Goal: Task Accomplishment & Management: Use online tool/utility

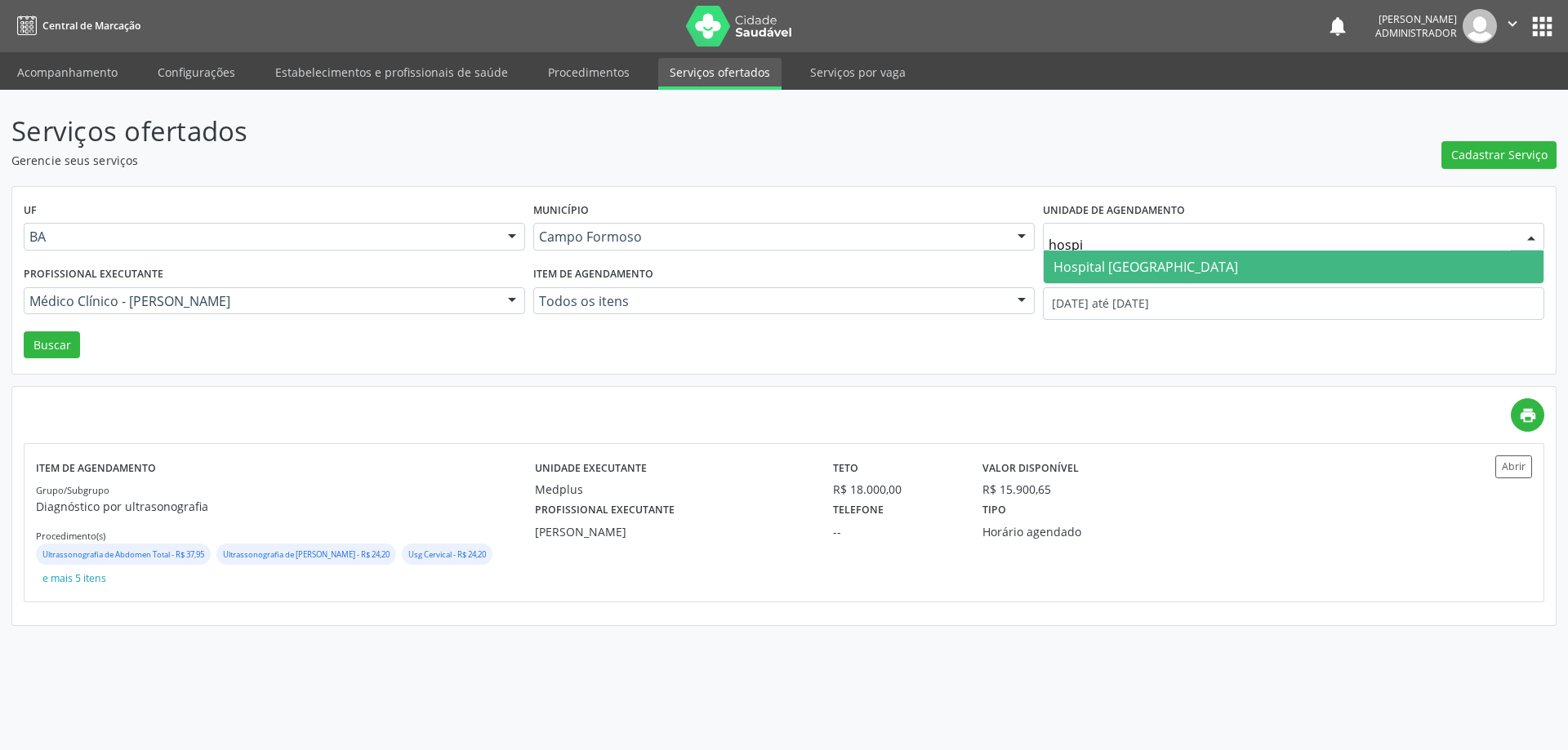
type input "hospit"
click at [1076, 265] on span "Hospital [GEOGRAPHIC_DATA]" at bounding box center [1146, 267] width 184 height 18
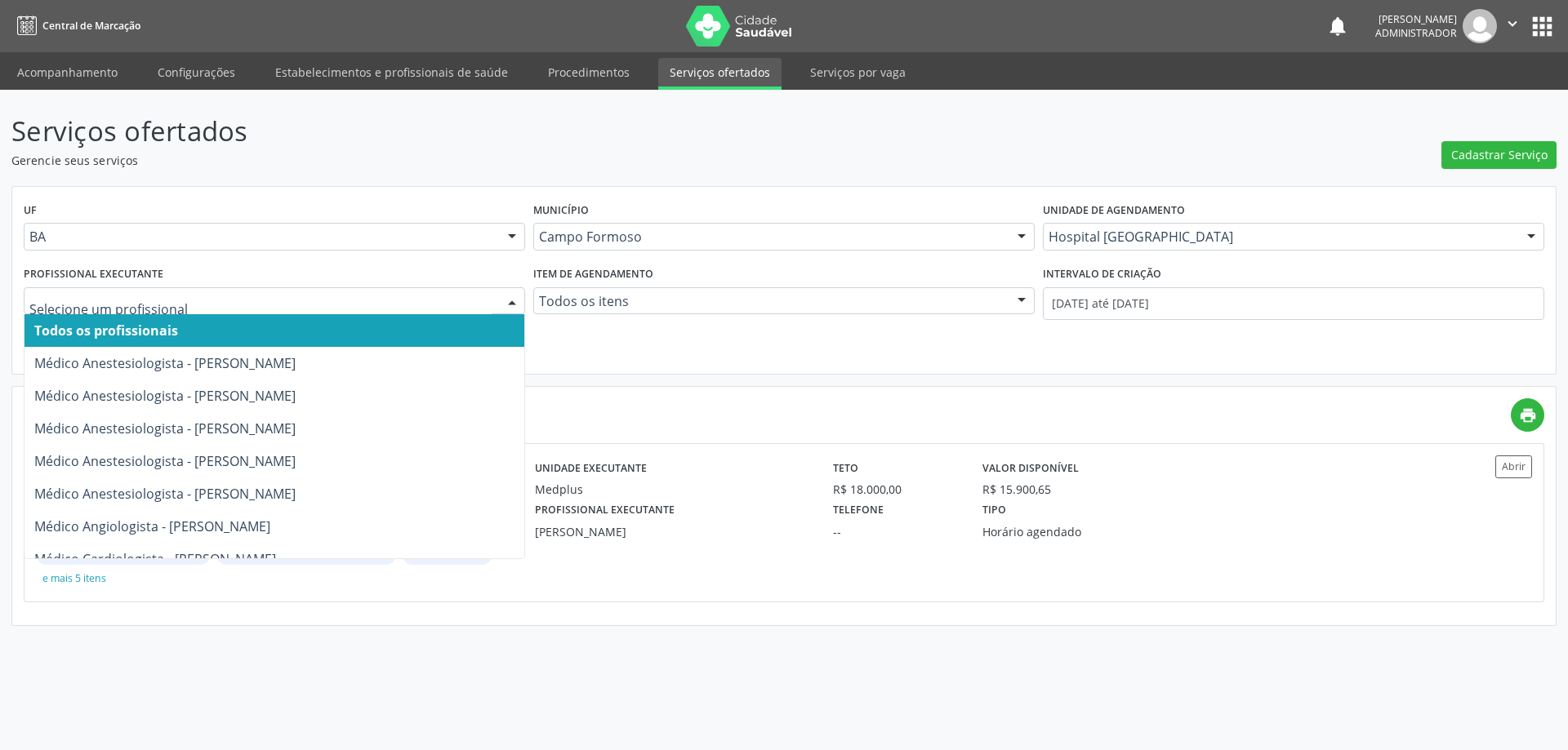
click at [511, 291] on div at bounding box center [512, 302] width 24 height 28
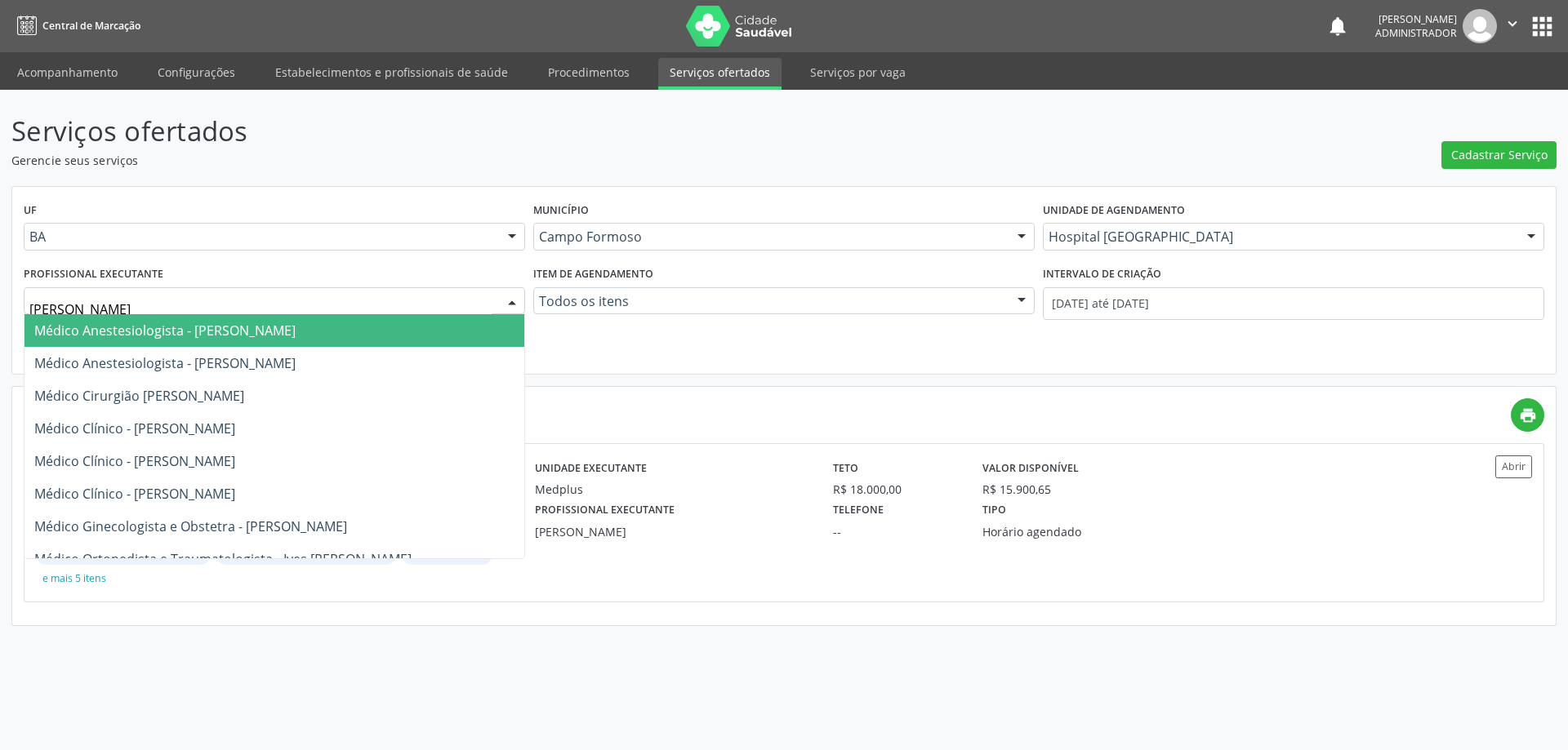
type input "[PERSON_NAME]"
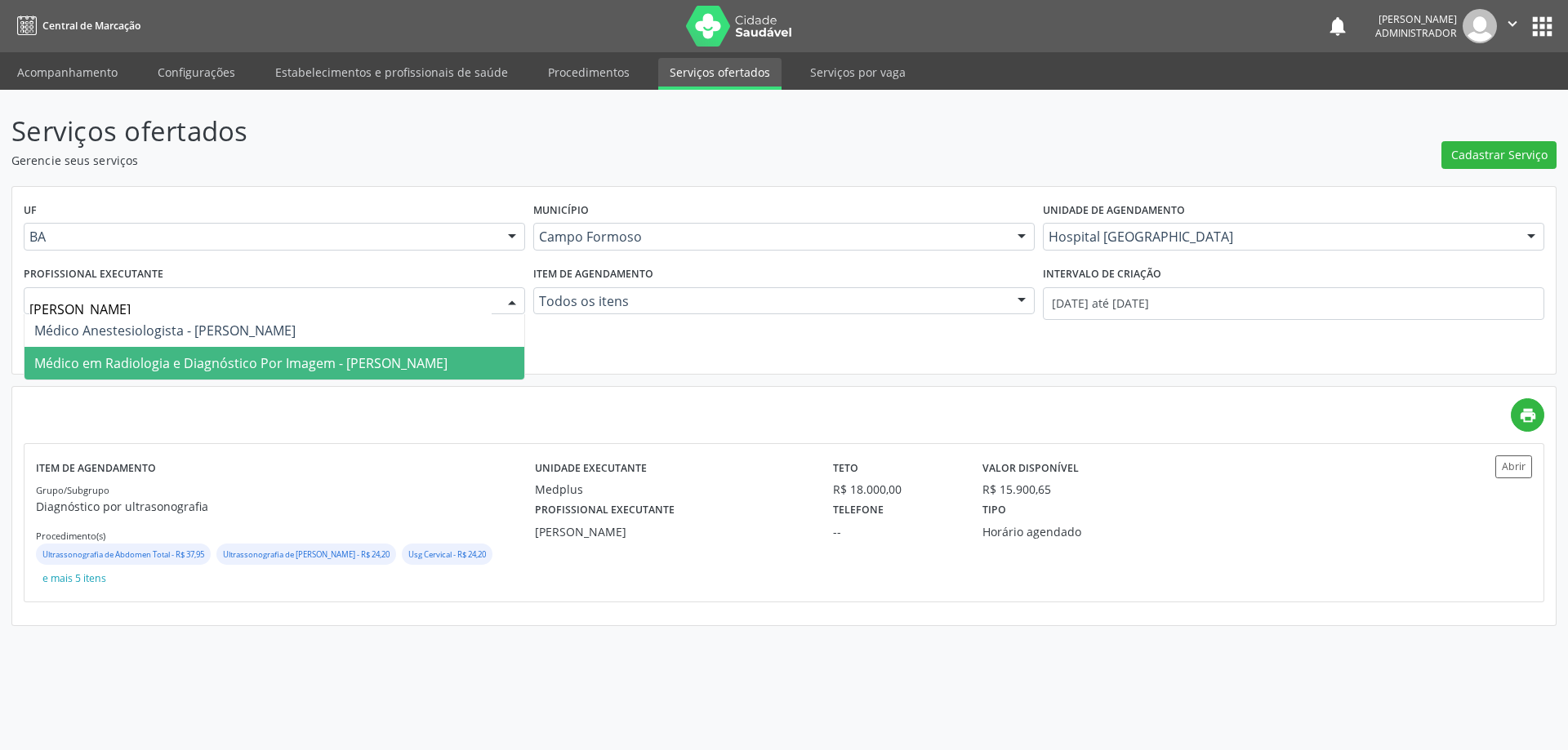
click at [258, 366] on span "Médico em Radiologia e Diagnóstico Por Imagem - [PERSON_NAME]" at bounding box center [241, 363] width 414 height 18
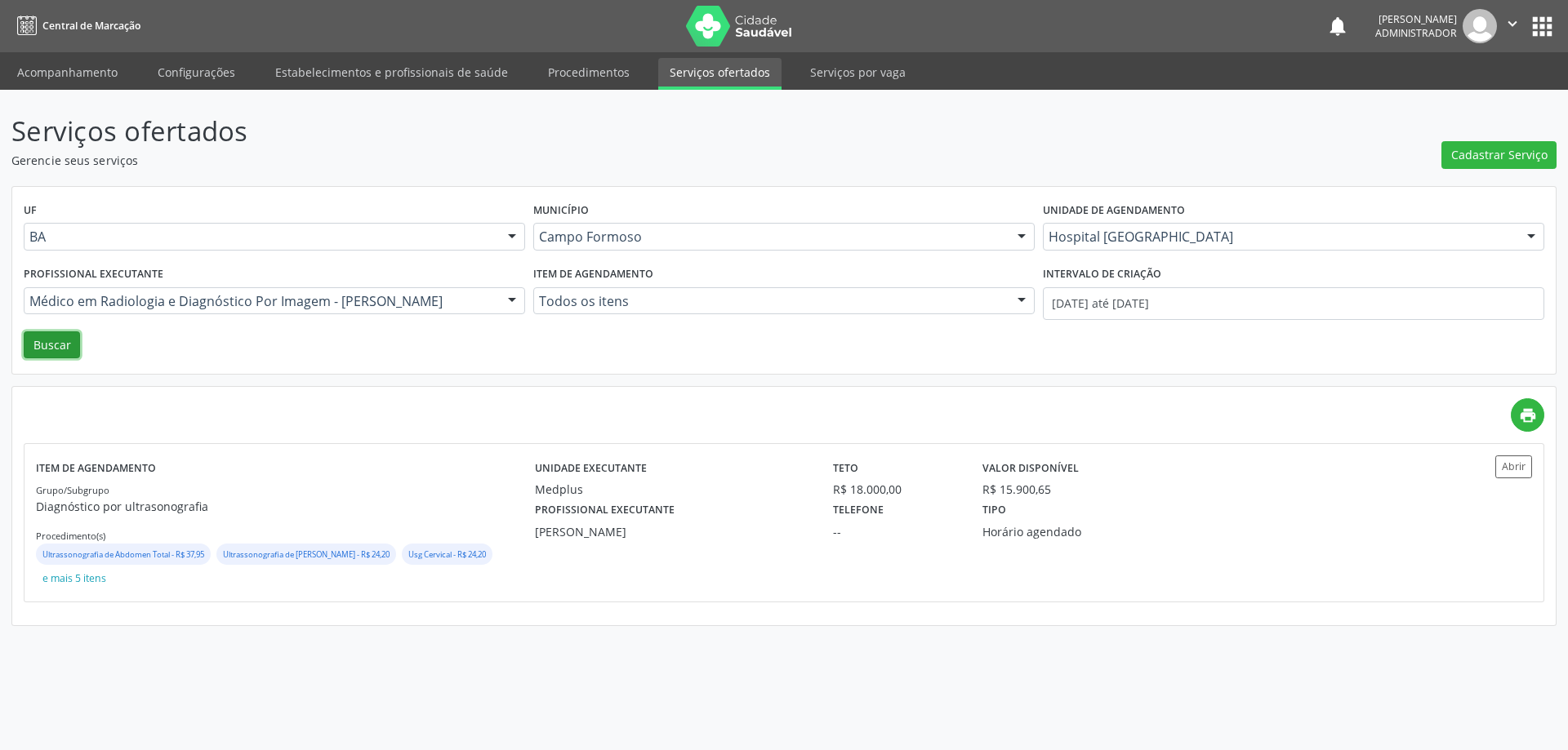
click at [48, 344] on button "Buscar" at bounding box center [51, 345] width 56 height 28
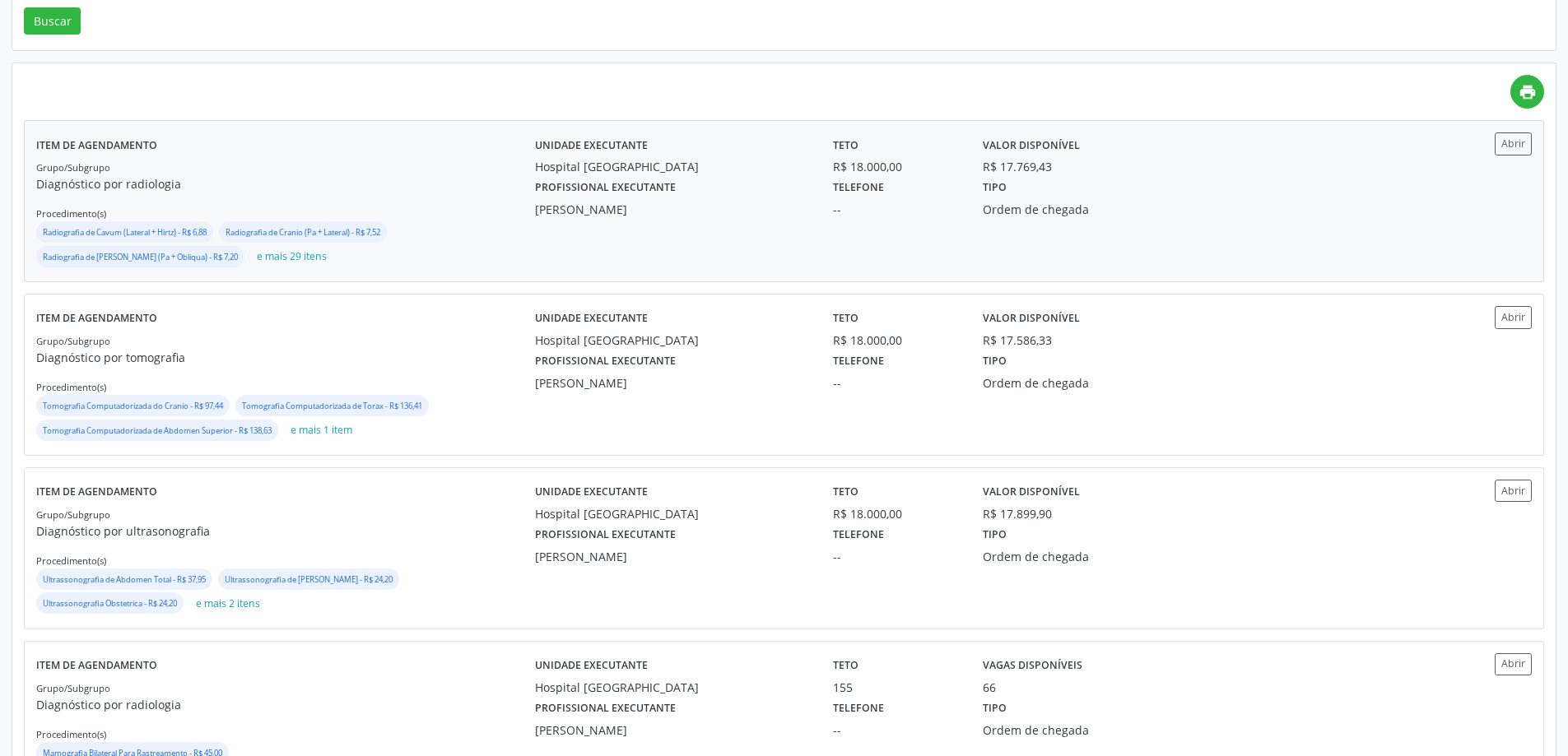
scroll to position [411, 0]
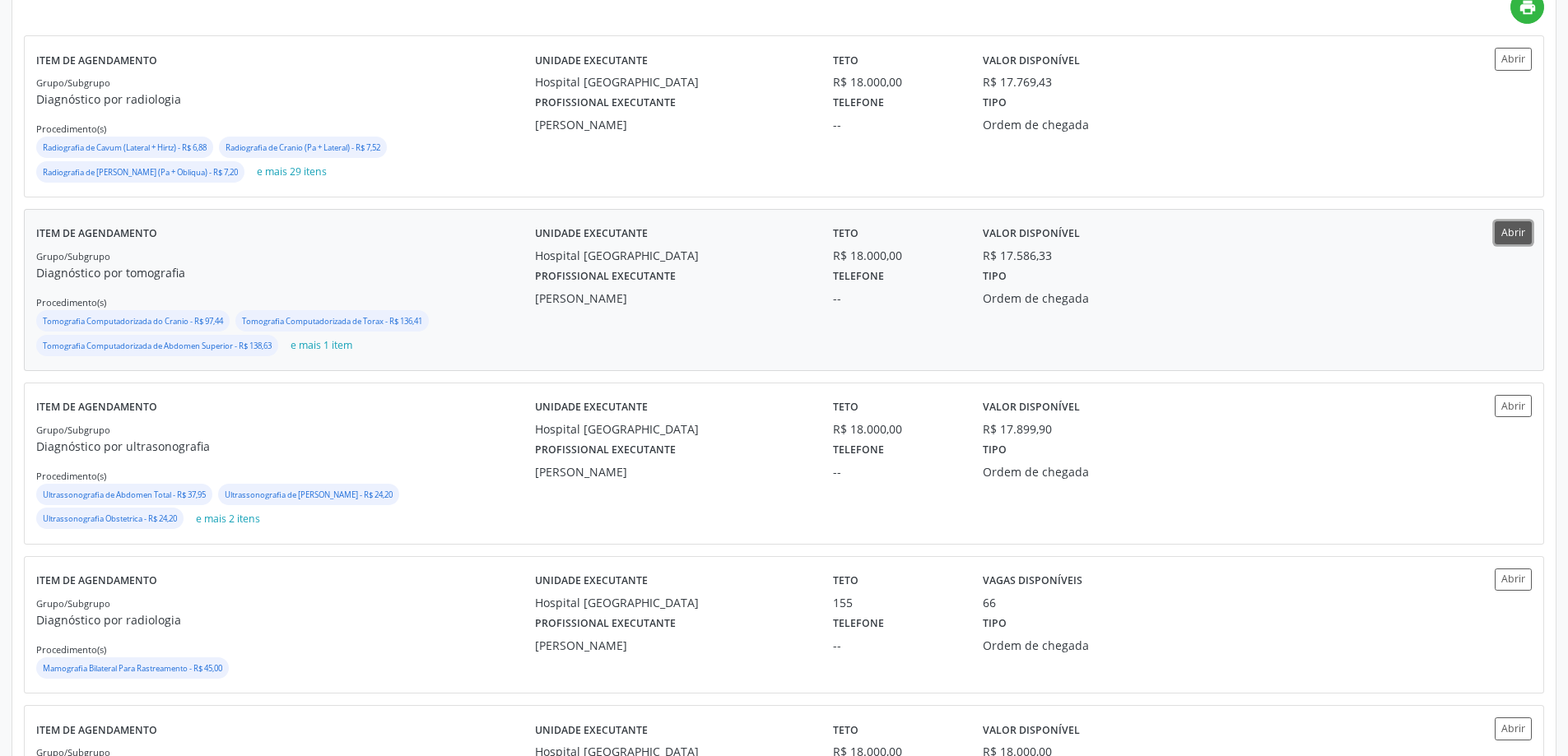
click at [1509, 233] on button "Abrir" at bounding box center [1513, 233] width 37 height 23
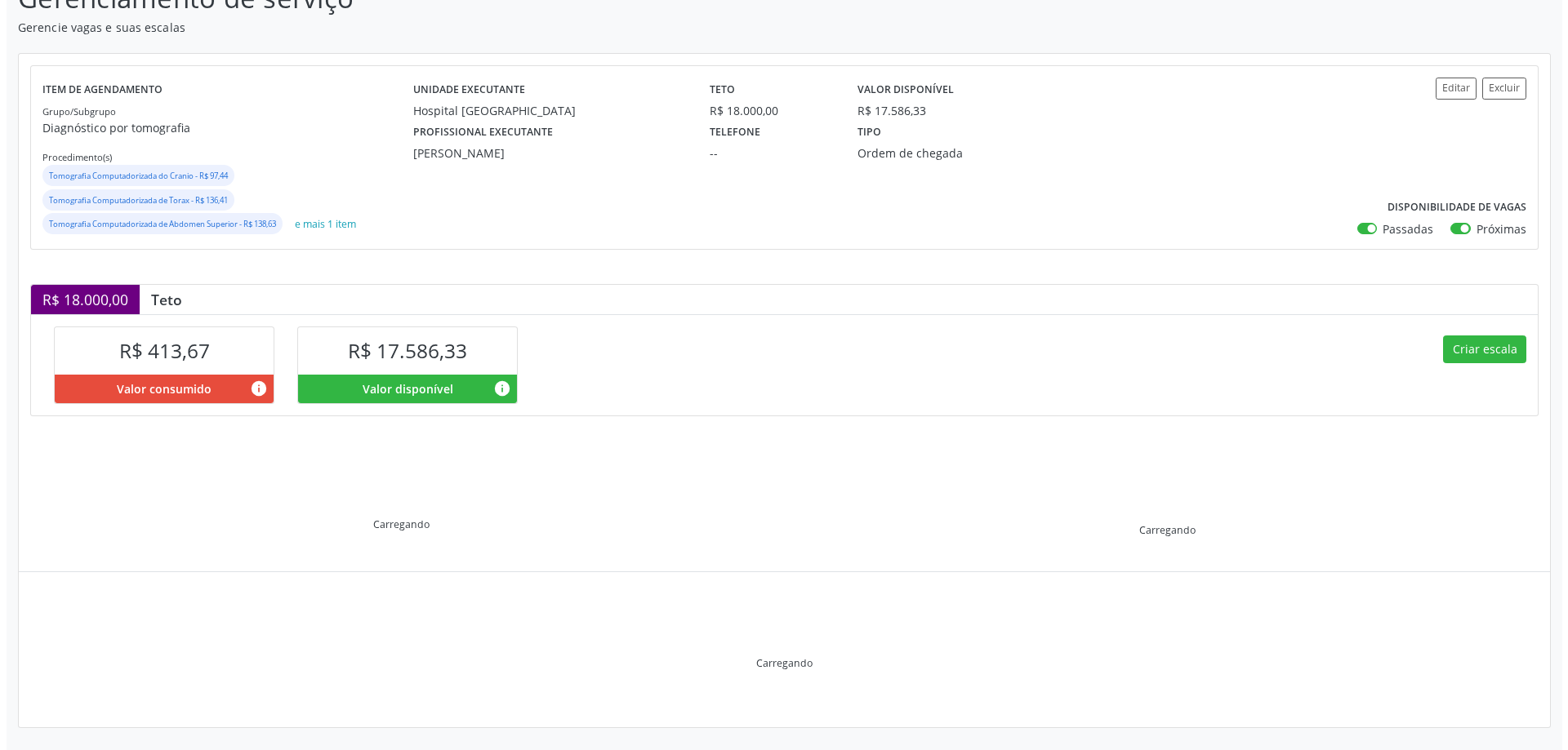
scroll to position [133, 0]
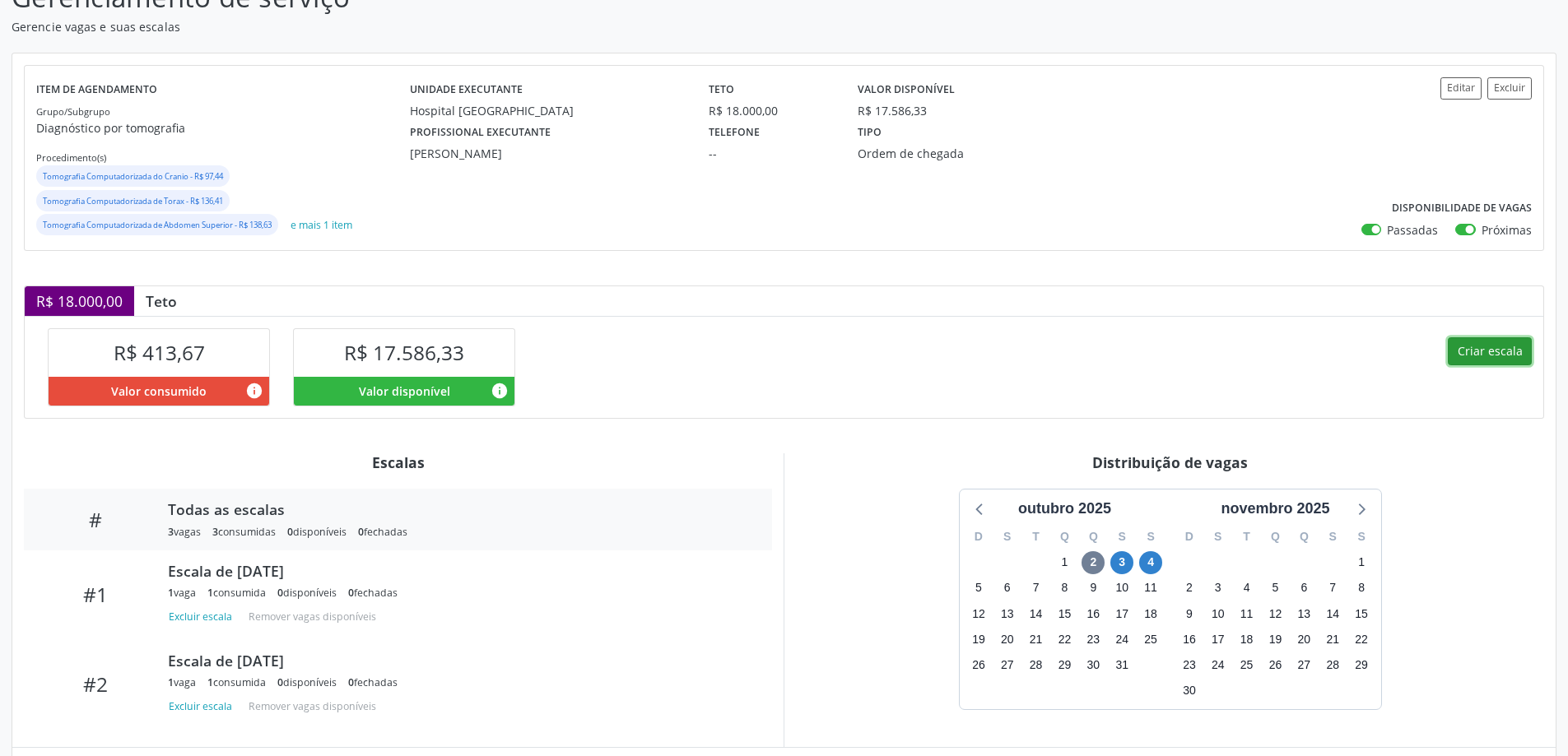
click at [1479, 346] on button "Criar escala" at bounding box center [1490, 352] width 84 height 28
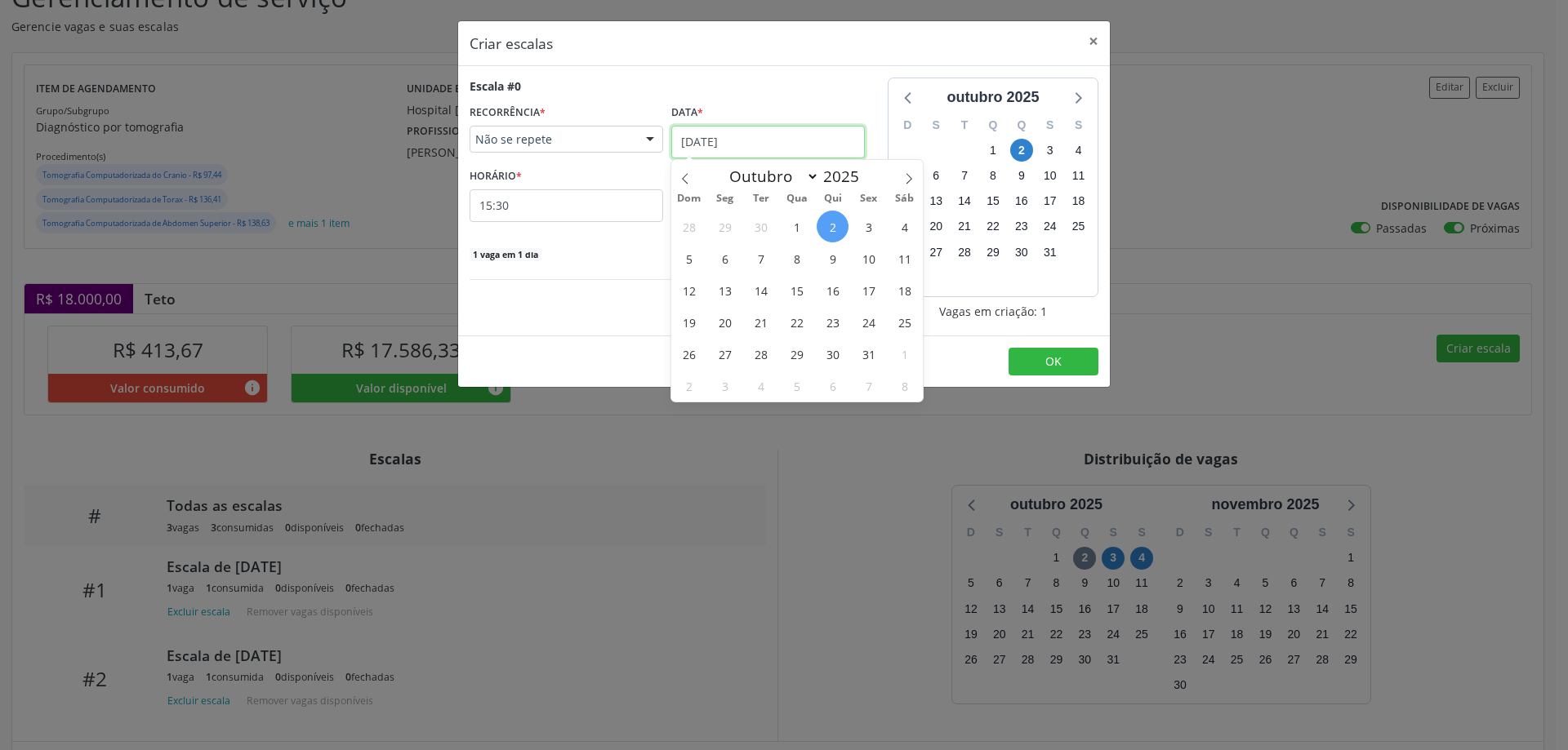
click at [700, 140] on input "02/10/2025" at bounding box center [768, 142] width 194 height 33
click at [730, 251] on span "6" at bounding box center [725, 258] width 32 height 32
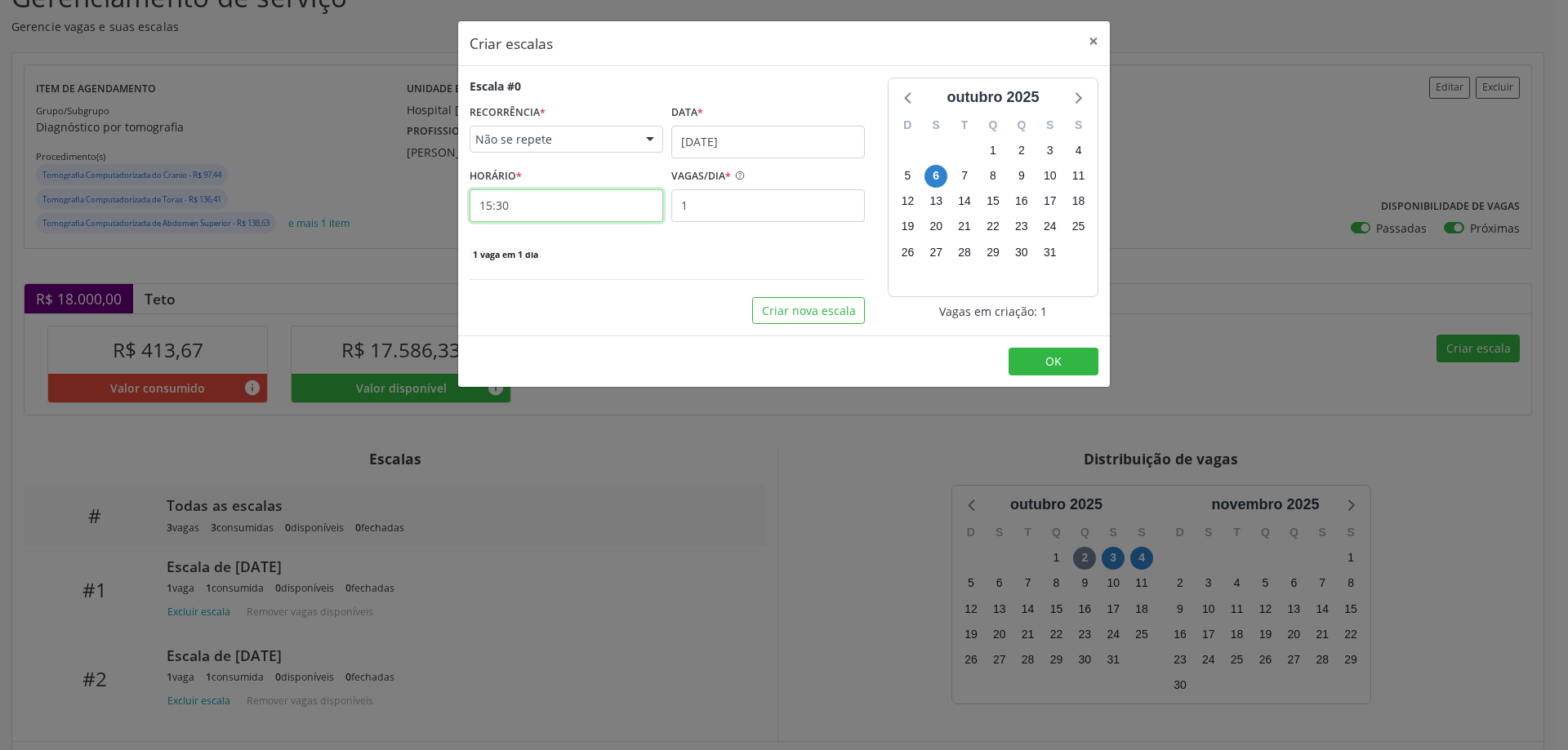
click at [604, 203] on input "15:30" at bounding box center [566, 206] width 194 height 33
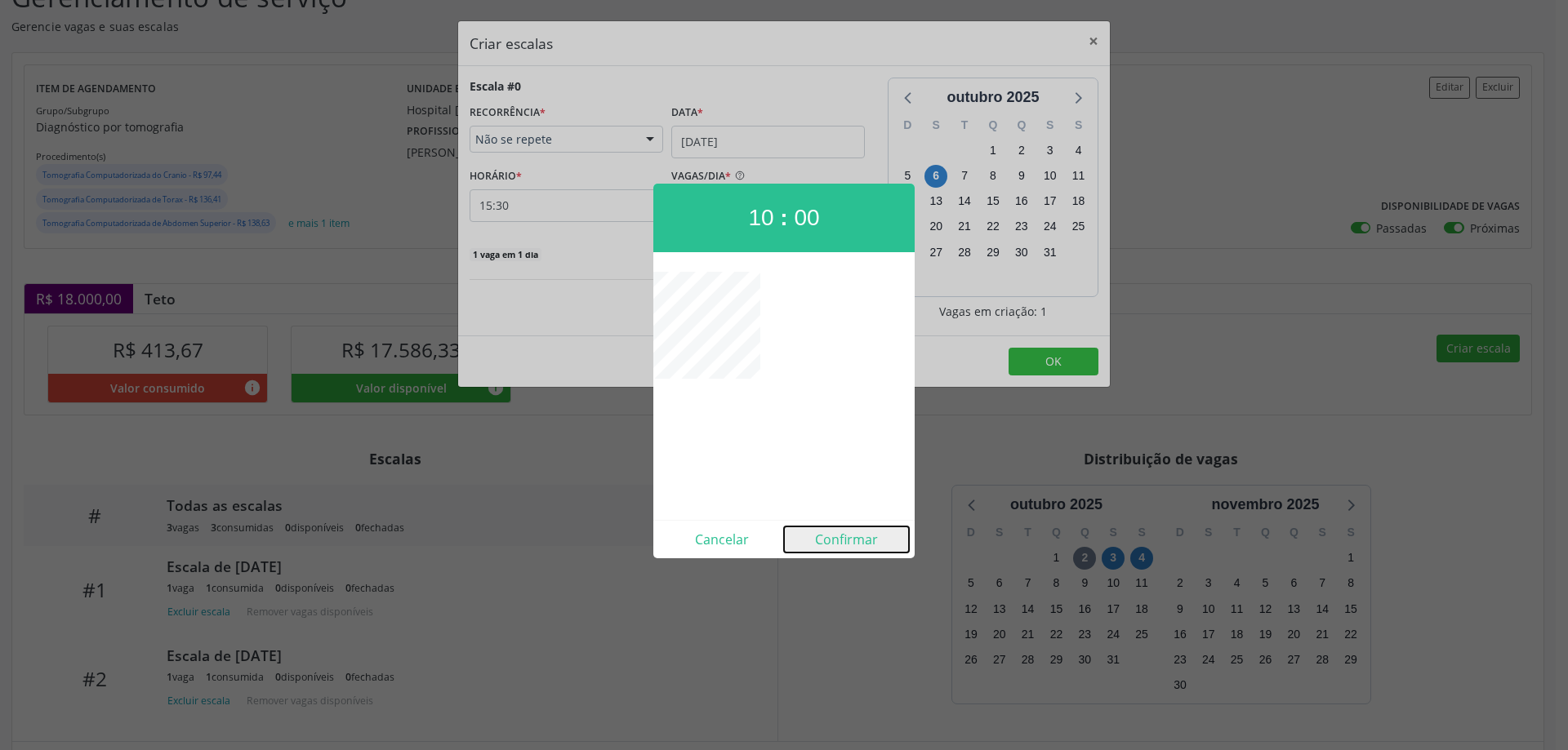
click at [867, 536] on button "Confirmar" at bounding box center [846, 539] width 125 height 26
type input "10:00"
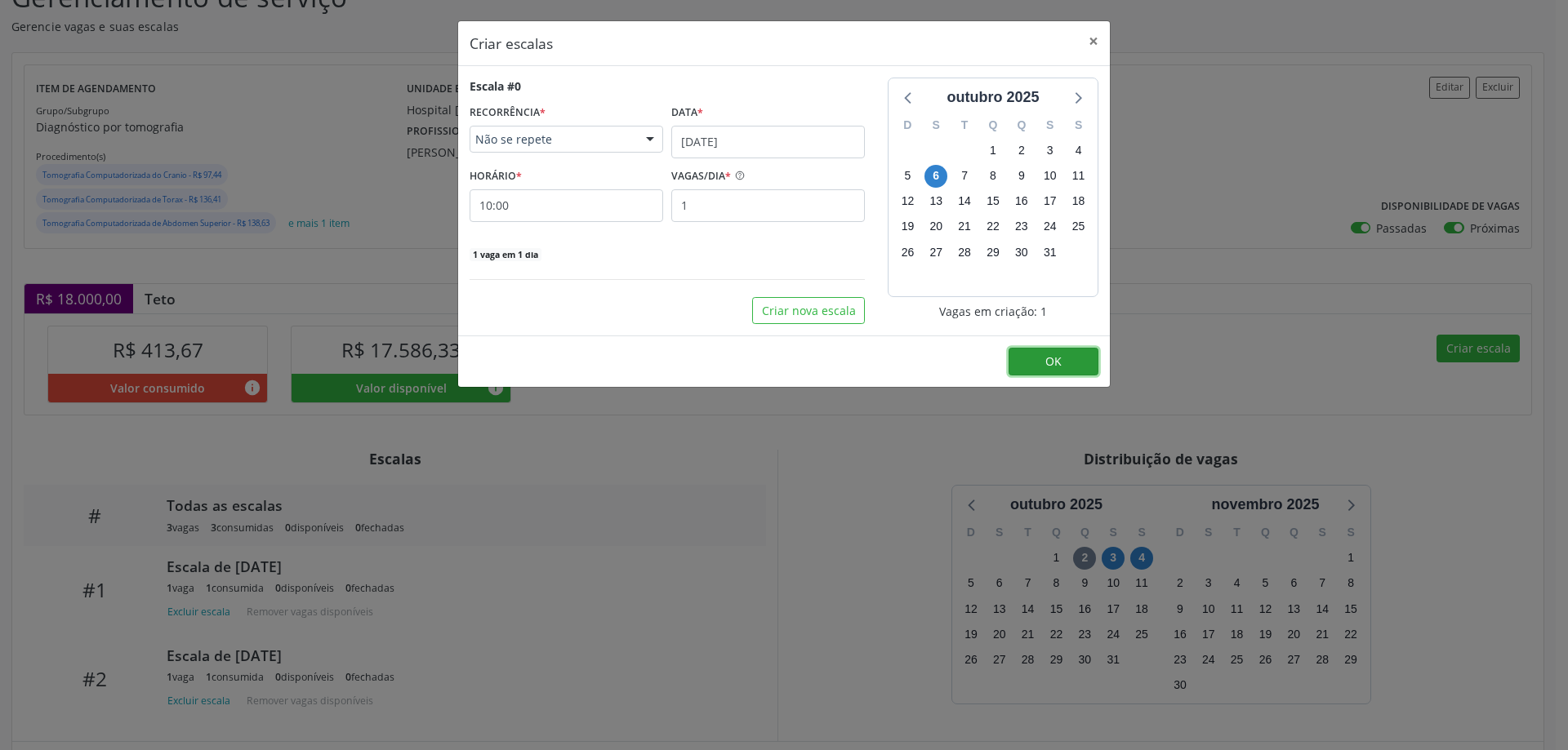
click at [1046, 360] on span "OK" at bounding box center [1054, 362] width 16 height 15
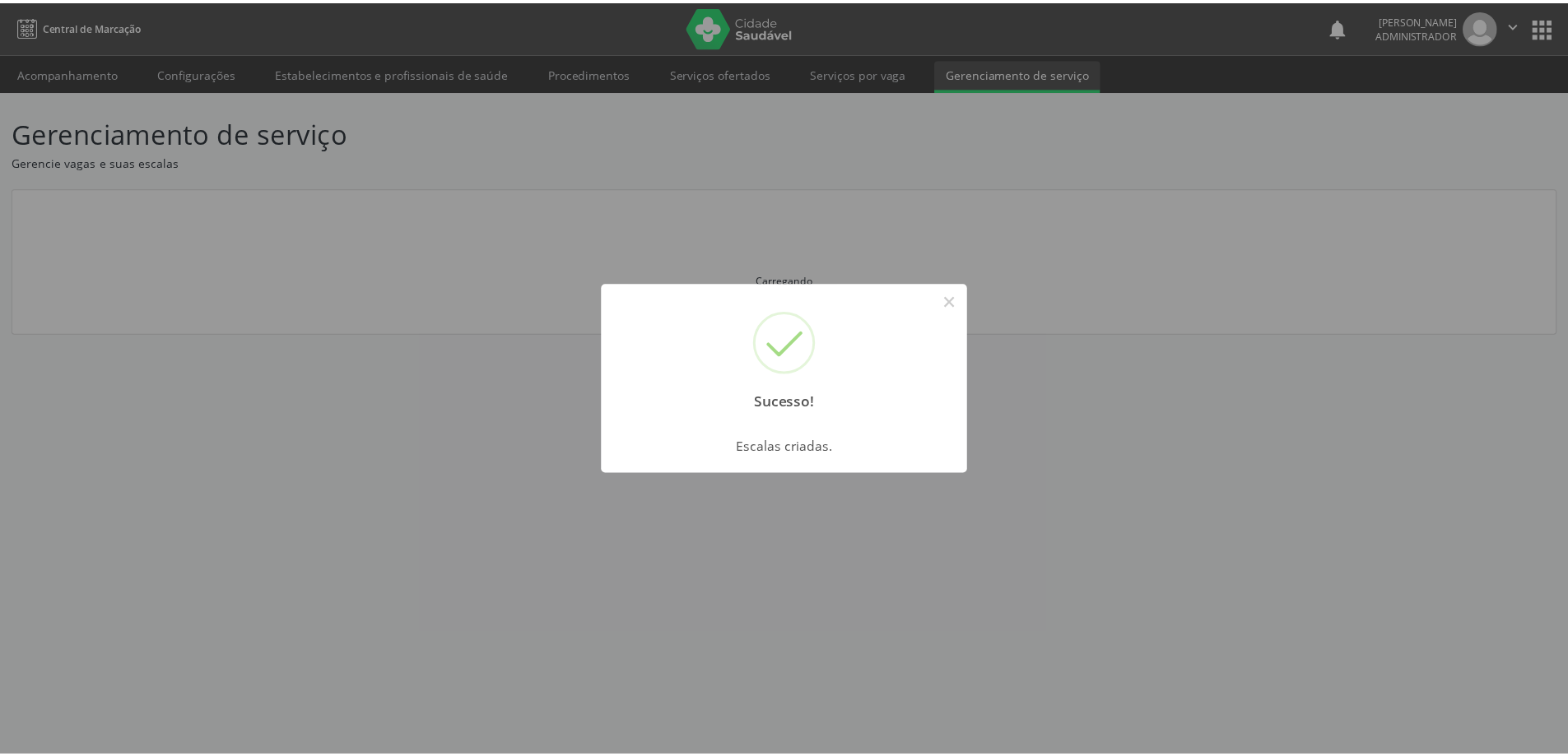
scroll to position [0, 0]
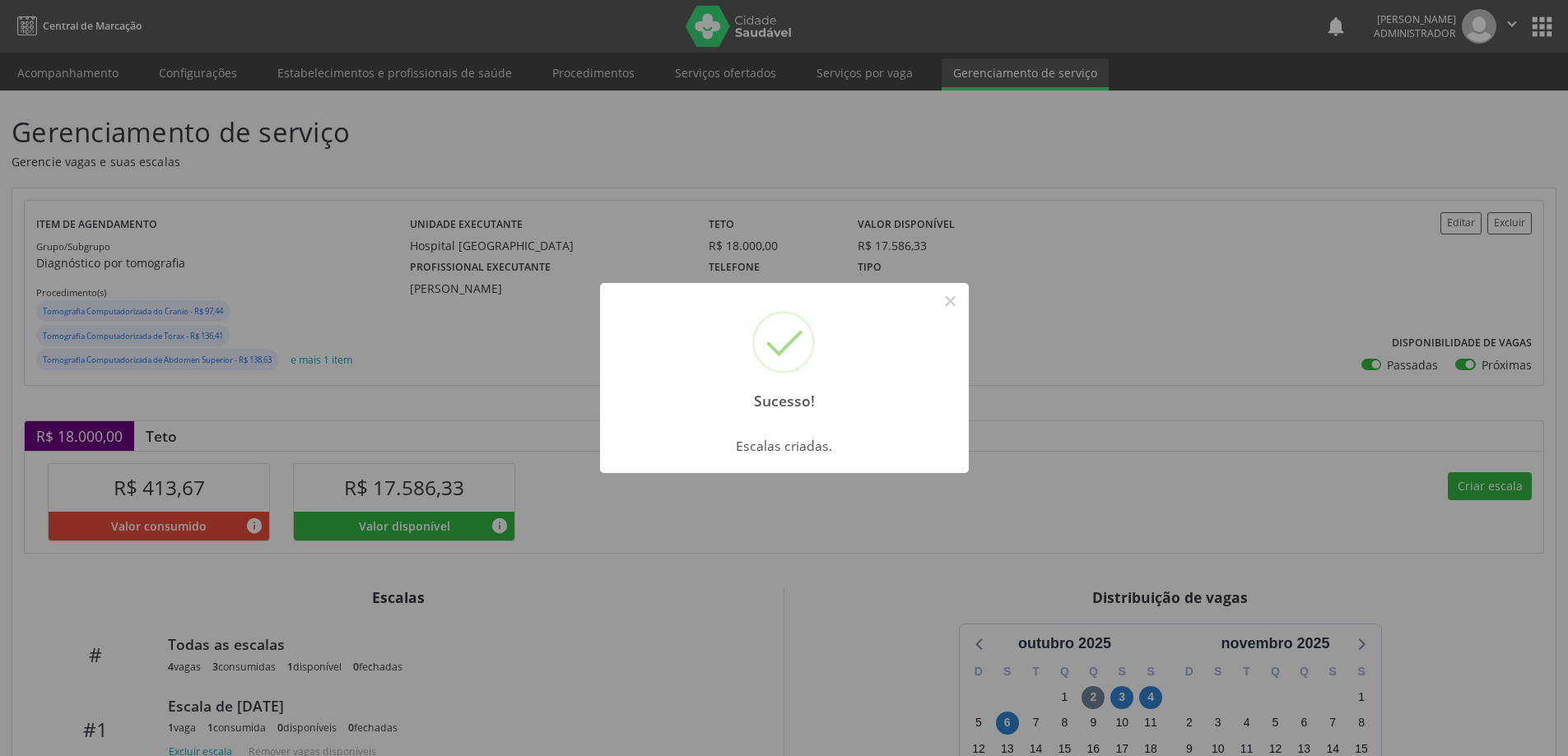
click at [959, 295] on button "×" at bounding box center [951, 301] width 28 height 28
